Goal: Use online tool/utility: Utilize a website feature to perform a specific function

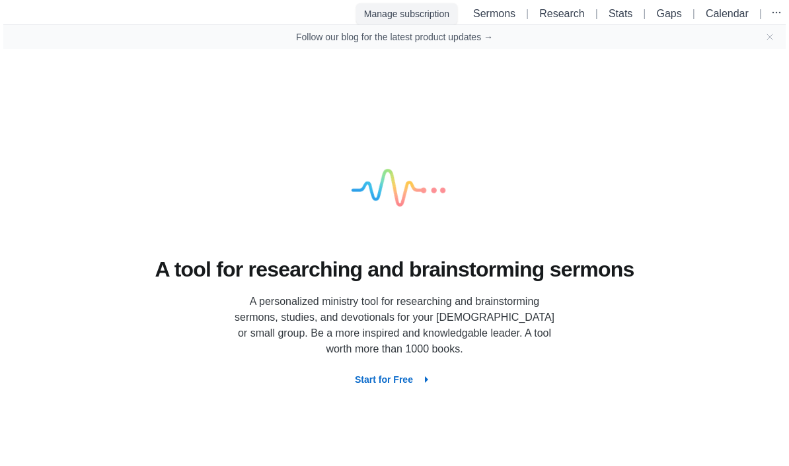
click at [426, 16] on button "Manage subscription" at bounding box center [406, 13] width 101 height 21
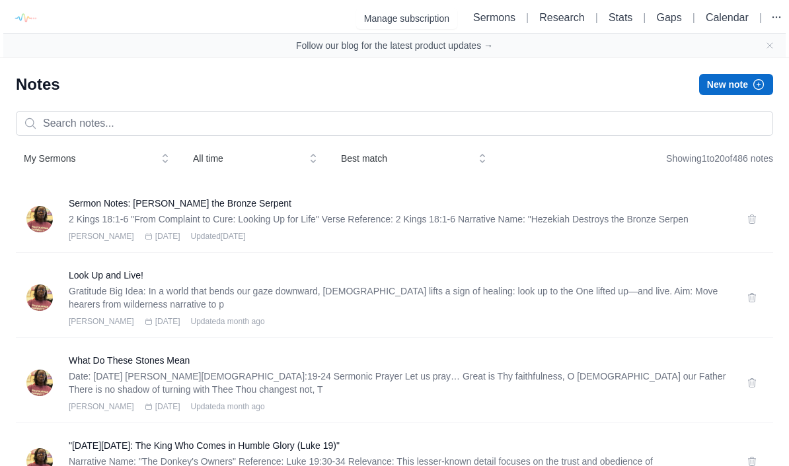
click at [729, 79] on button "New note" at bounding box center [736, 84] width 74 height 21
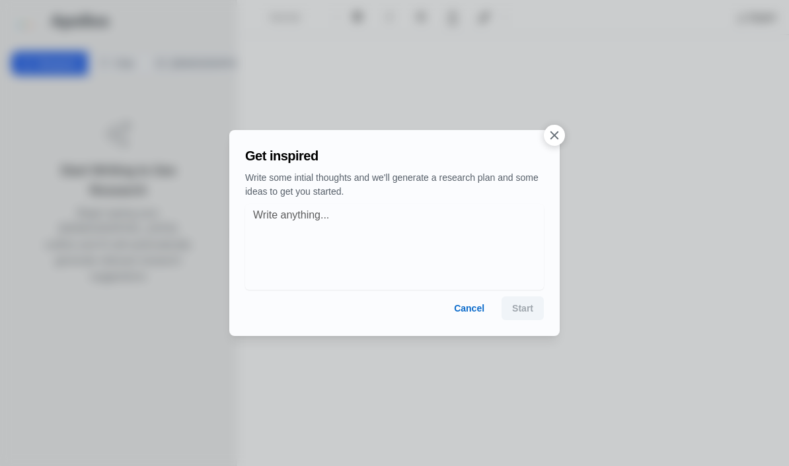
click at [553, 145] on button "button" at bounding box center [554, 135] width 21 height 21
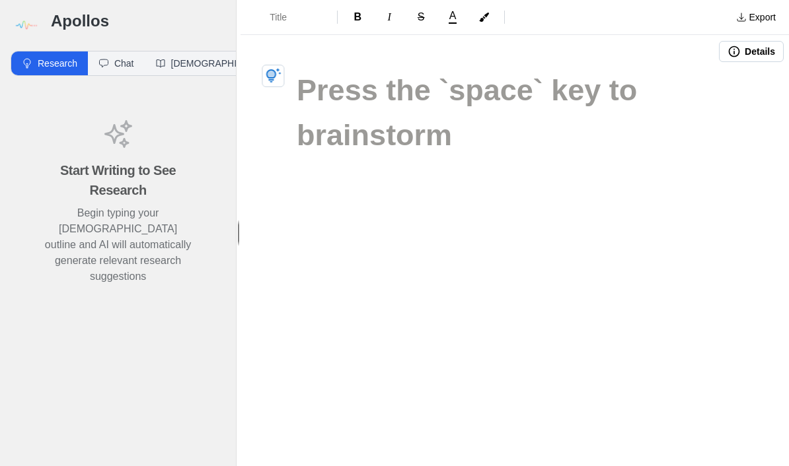
click at [50, 67] on button "Research" at bounding box center [49, 64] width 77 height 24
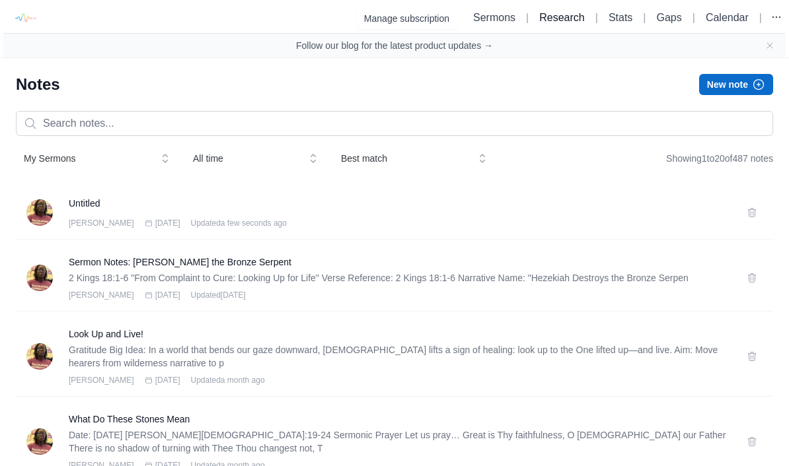
click at [555, 15] on link "Research" at bounding box center [561, 17] width 45 height 11
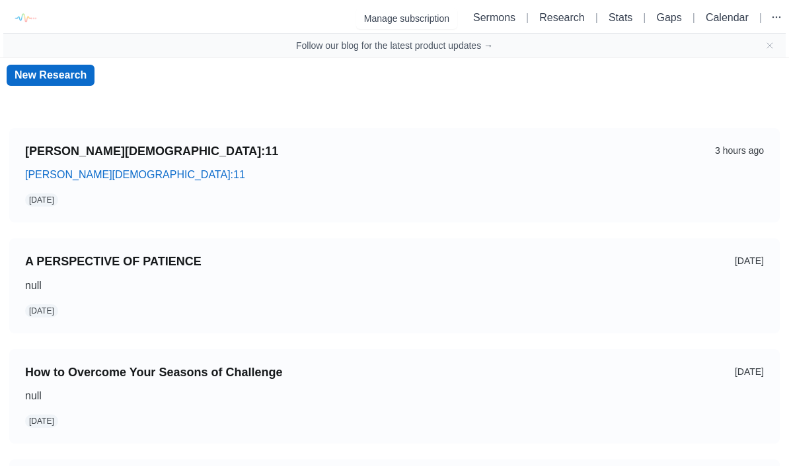
click at [48, 71] on link "New Research" at bounding box center [51, 75] width 88 height 21
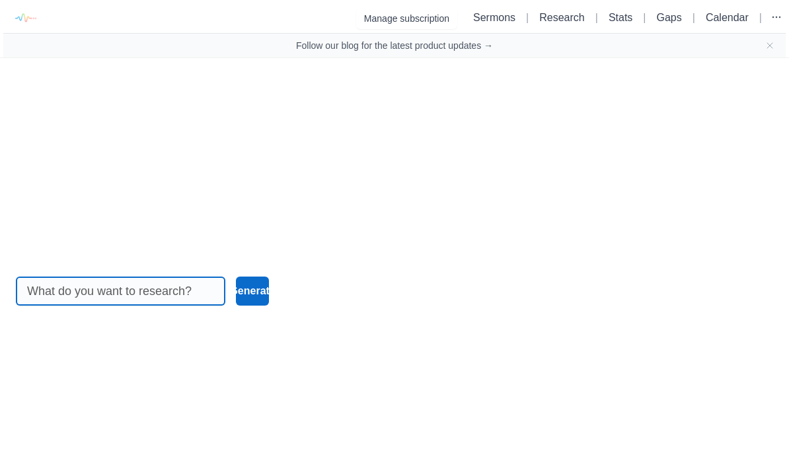
click at [77, 301] on input at bounding box center [120, 291] width 187 height 28
type input "Acts 15:39-40"
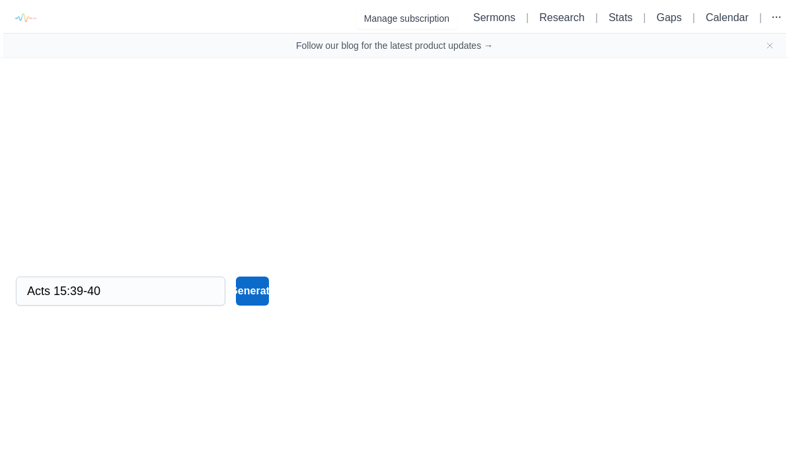
click at [267, 283] on button "Generate" at bounding box center [253, 291] width 34 height 29
click at [268, 302] on button "Generate" at bounding box center [253, 291] width 34 height 29
click at [553, 12] on link "Research" at bounding box center [561, 17] width 45 height 11
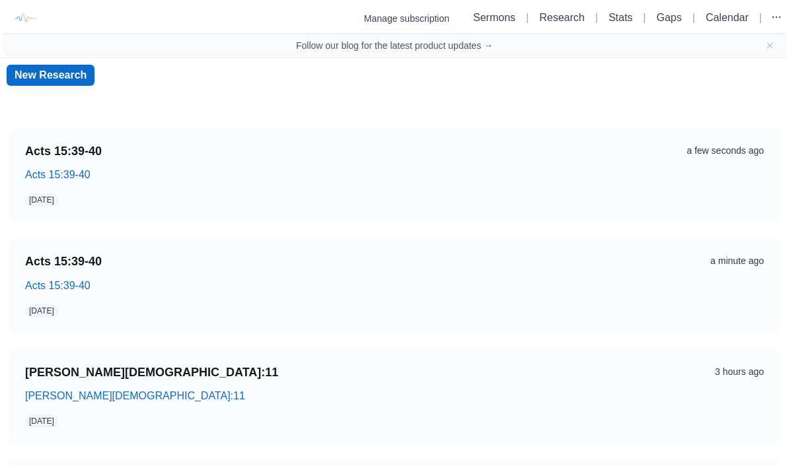
click at [382, 305] on div "Oct 10, 2025" at bounding box center [354, 310] width 659 height 13
click at [72, 260] on link "Acts 15:39-40" at bounding box center [354, 261] width 659 height 15
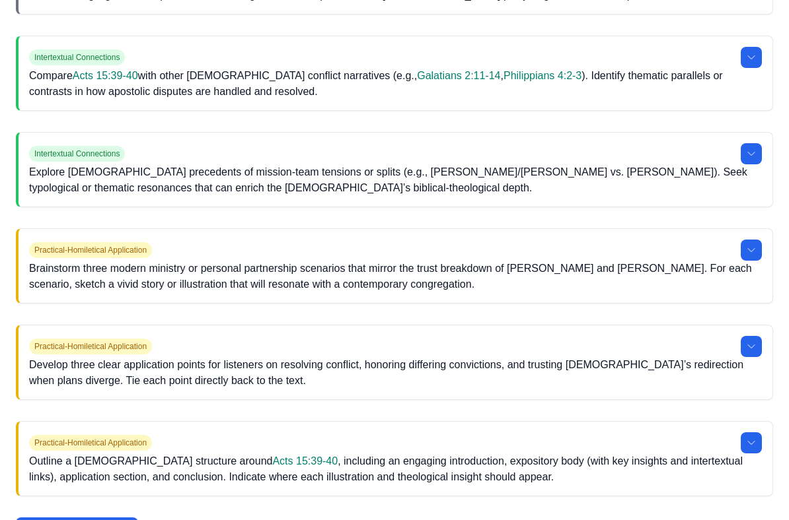
scroll to position [864, 0]
